Goal: Check status: Check status

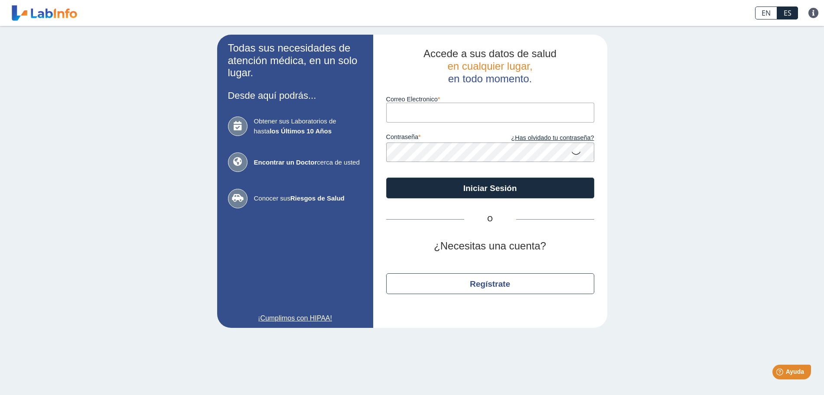
type input "[EMAIL_ADDRESS][DOMAIN_NAME]"
click at [577, 156] on icon at bounding box center [576, 152] width 10 height 17
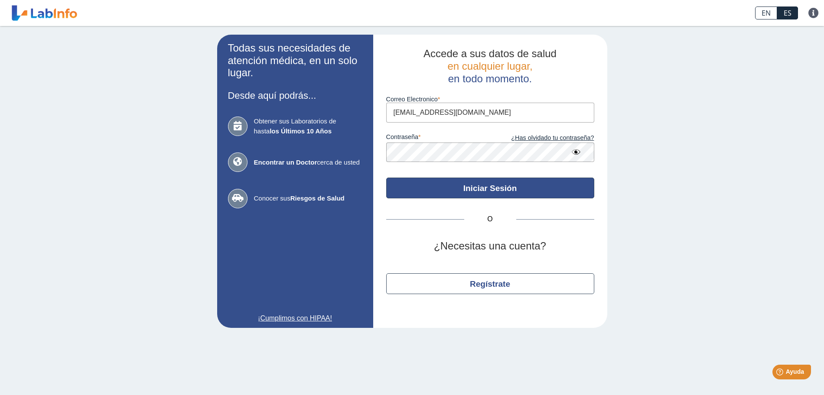
click at [540, 186] on button "Iniciar Sesión" at bounding box center [490, 188] width 208 height 21
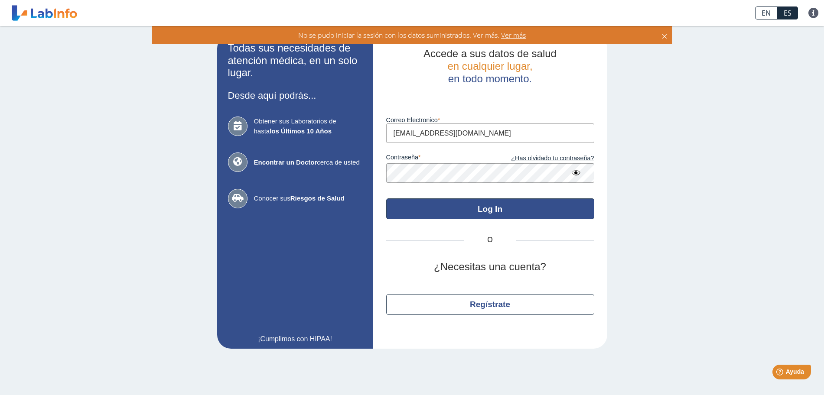
click at [449, 202] on button "Log In" at bounding box center [490, 209] width 208 height 21
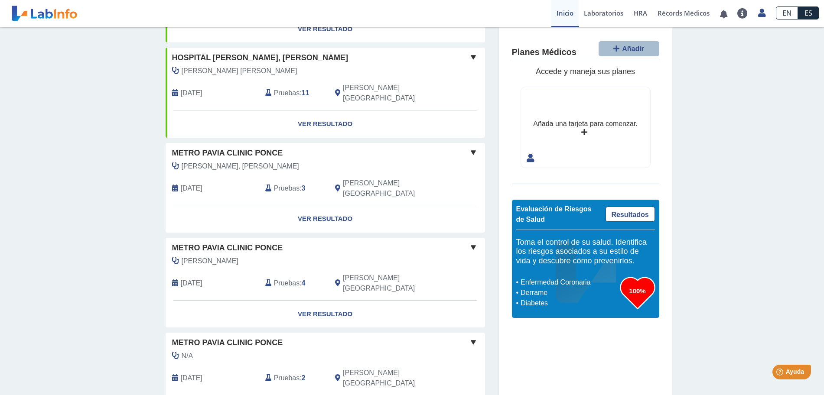
scroll to position [78, 0]
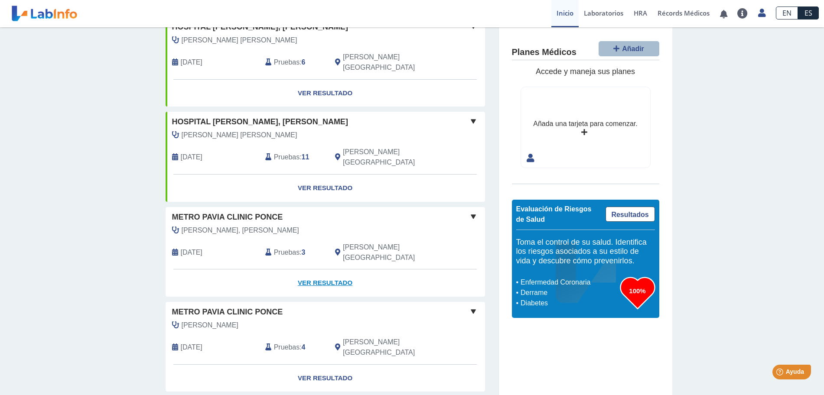
click at [325, 270] on link "Ver Resultado" at bounding box center [325, 283] width 319 height 27
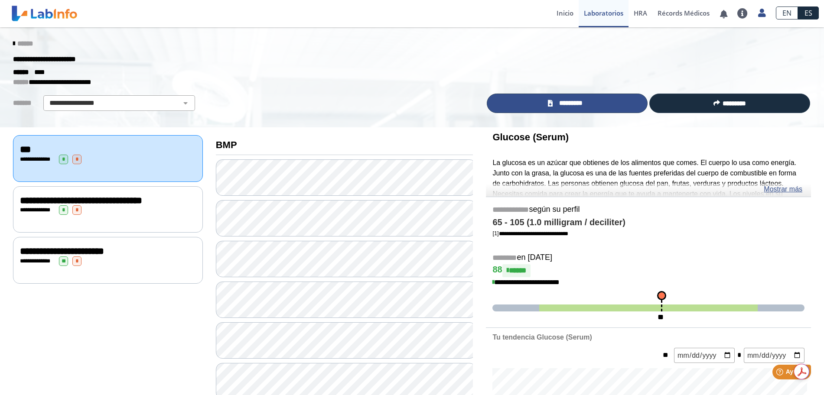
click at [565, 102] on span "*********" at bounding box center [571, 103] width 32 height 10
